Goal: Find specific page/section: Find specific page/section

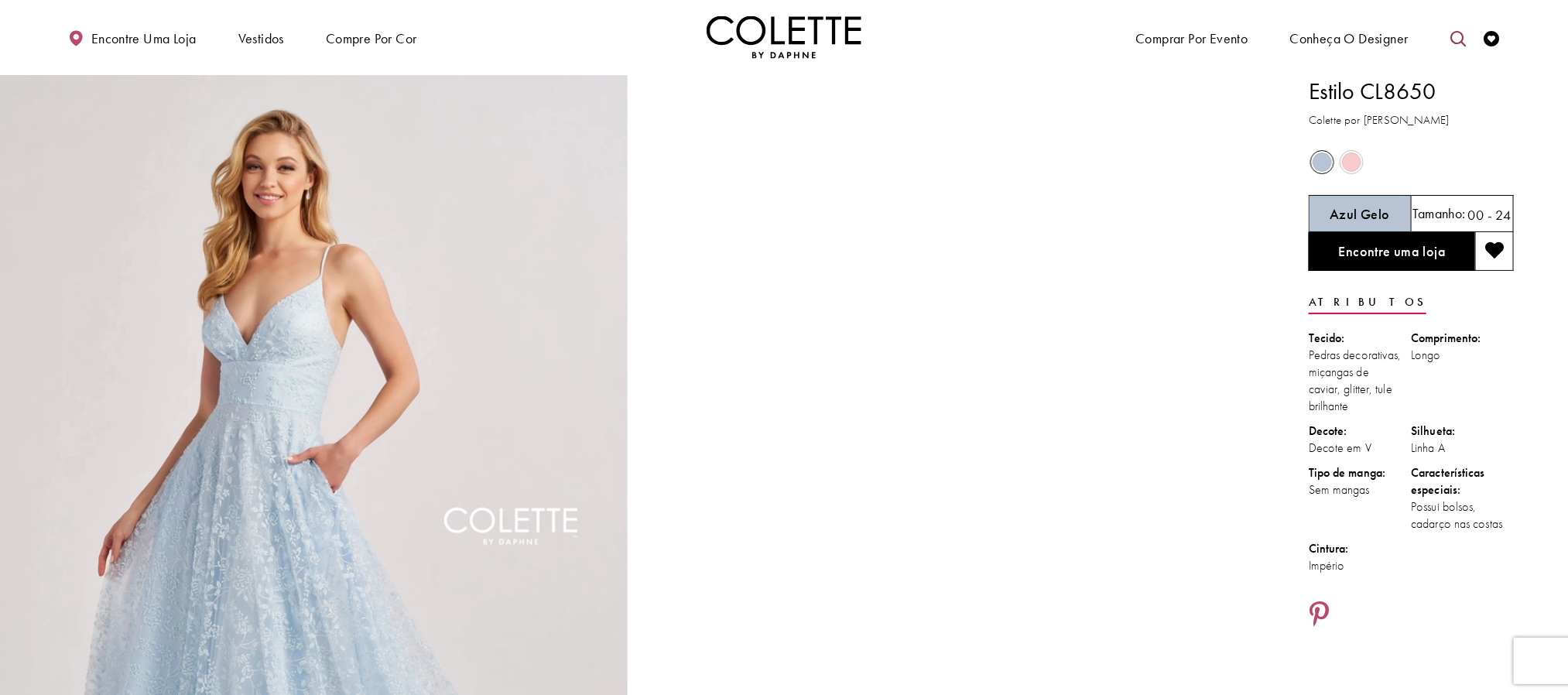
click at [1448, 37] on link "Alternar pesquisa" at bounding box center [1458, 37] width 24 height 43
click at [1382, 47] on input "Procurar" at bounding box center [1378, 38] width 186 height 24
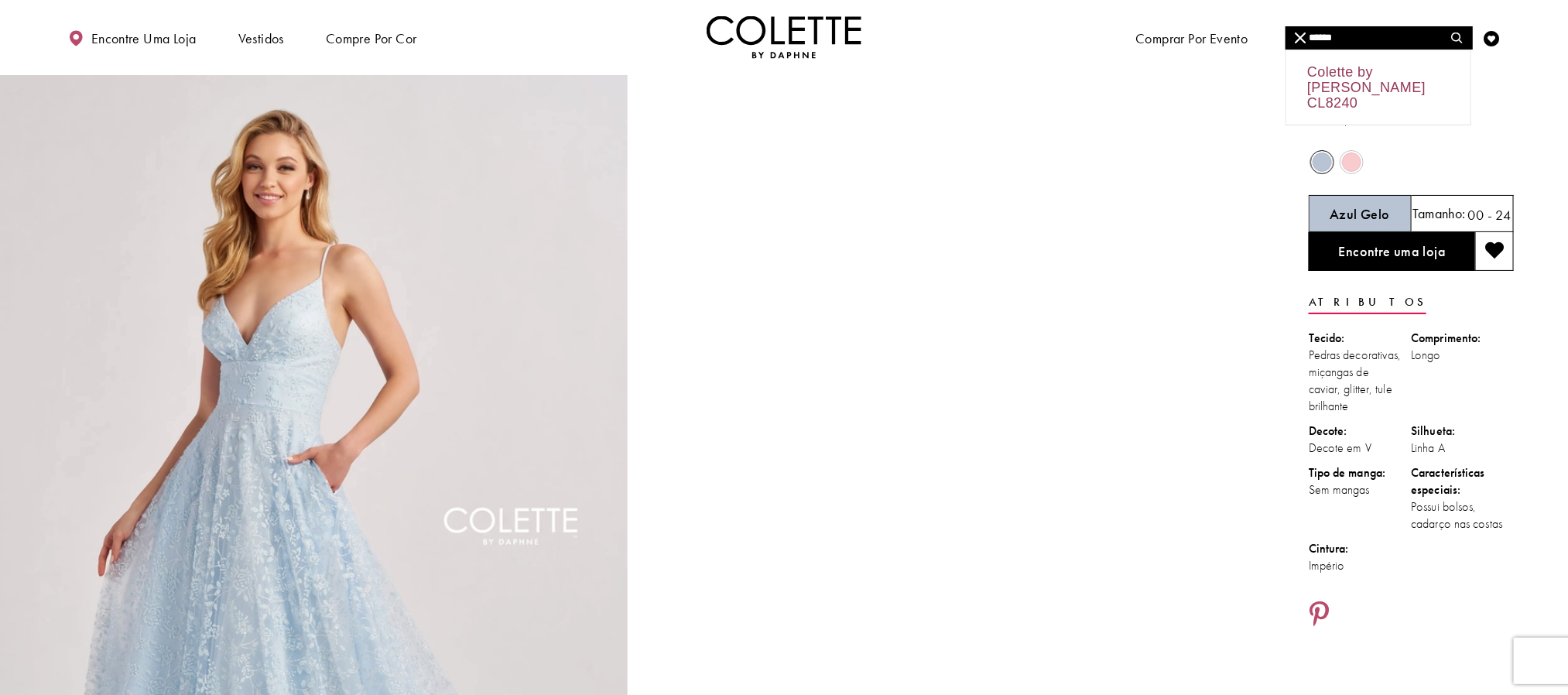
click at [1373, 87] on div "Colette by Daphne CL8240" at bounding box center [1378, 88] width 185 height 74
type input "**********"
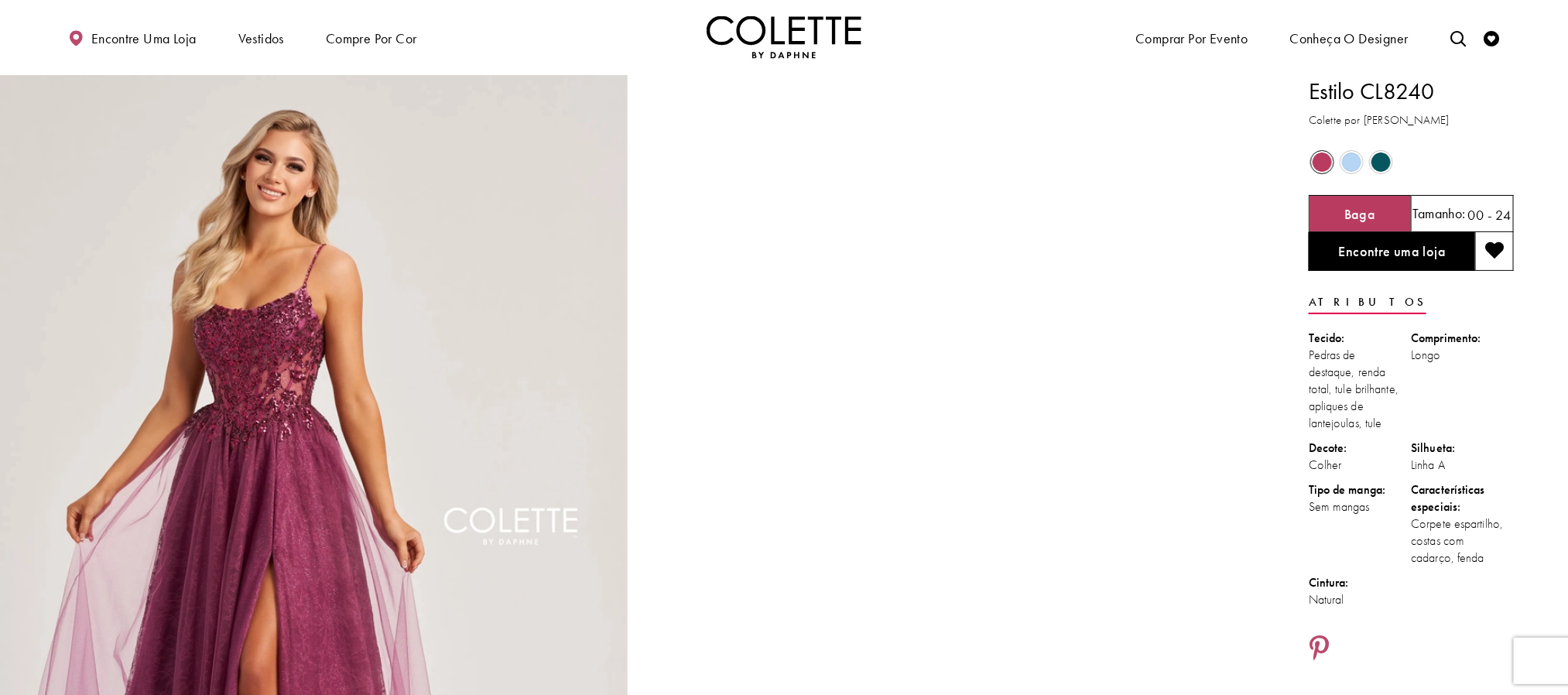
click at [1367, 93] on font "Estilo CL8240" at bounding box center [1372, 91] width 126 height 29
copy div "Estilo CL8240"
click at [1438, 467] on font "Linha A" at bounding box center [1429, 464] width 34 height 16
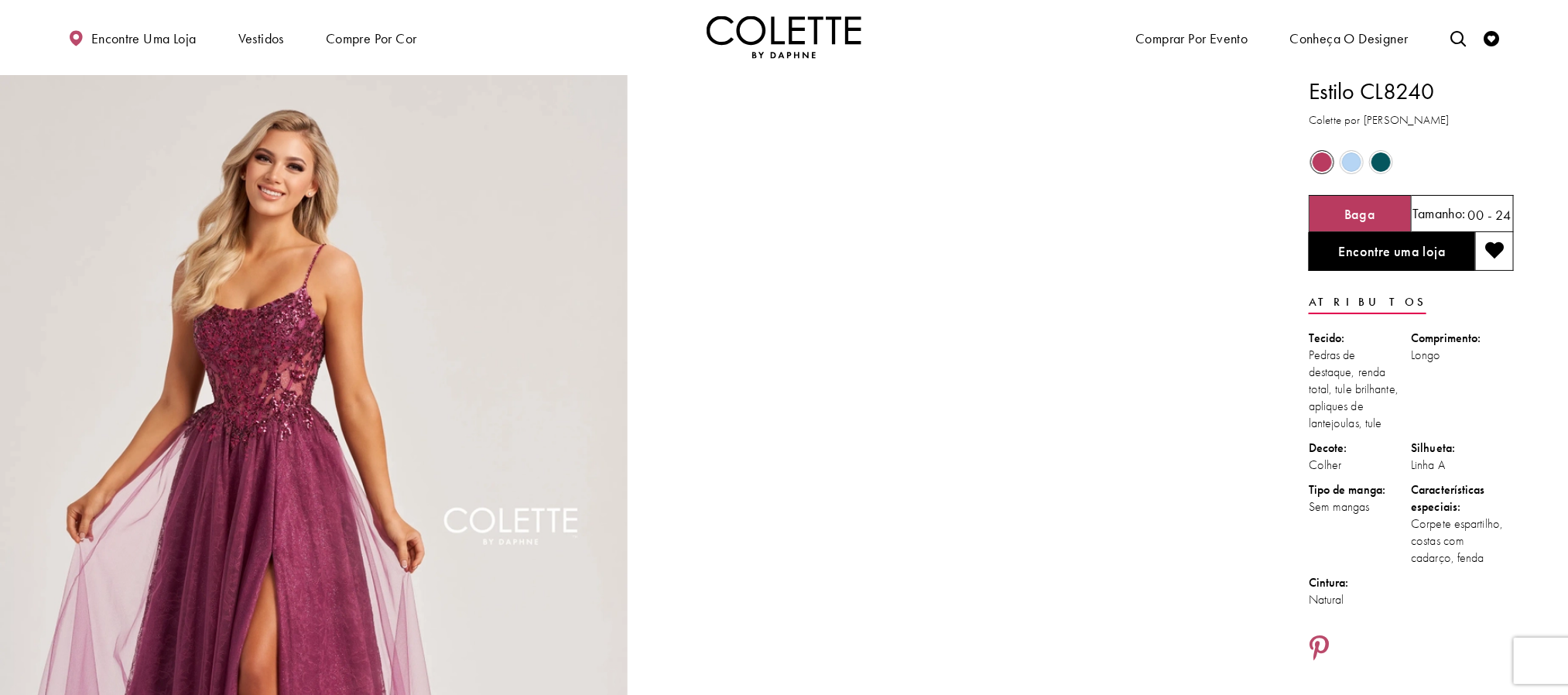
click at [1438, 467] on font "Linha A" at bounding box center [1429, 464] width 34 height 16
copy ul "Linha A"
